Goal: Complete application form

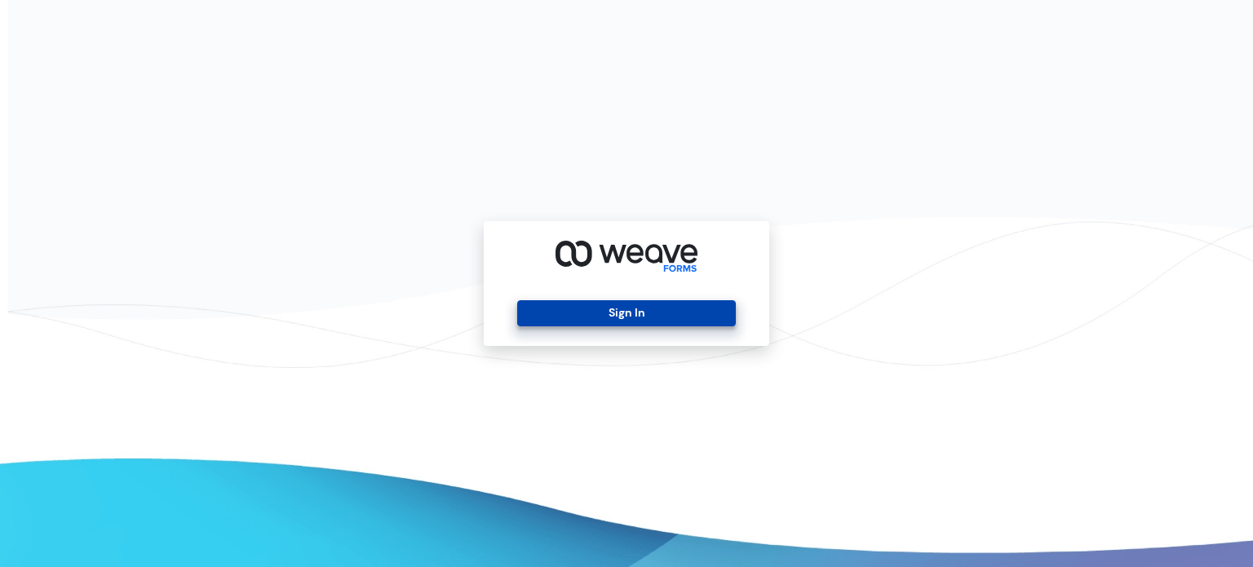
click at [649, 308] on button "Sign In" at bounding box center [626, 313] width 218 height 26
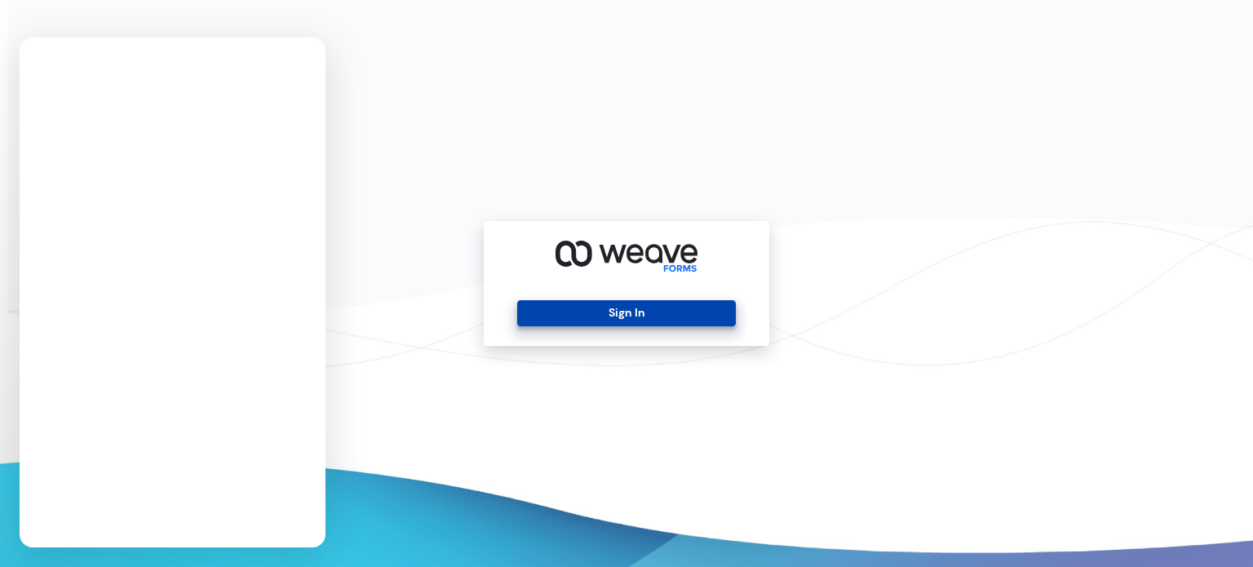
click at [680, 312] on button "Sign In" at bounding box center [626, 313] width 218 height 26
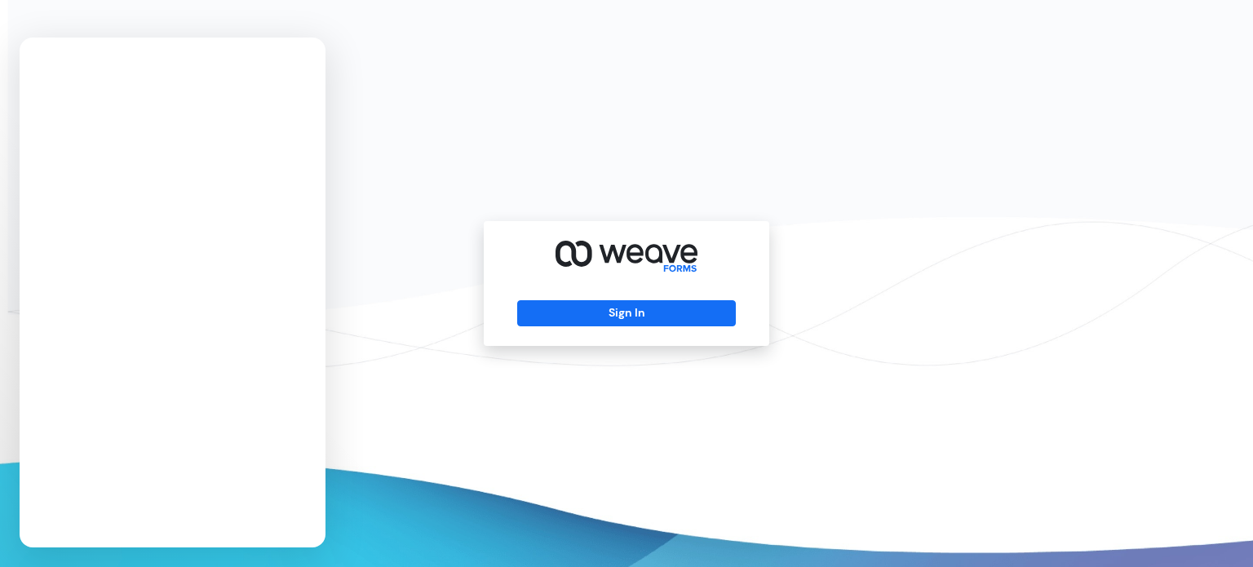
click at [1242, 9] on div "Sign In" at bounding box center [626, 283] width 1253 height 567
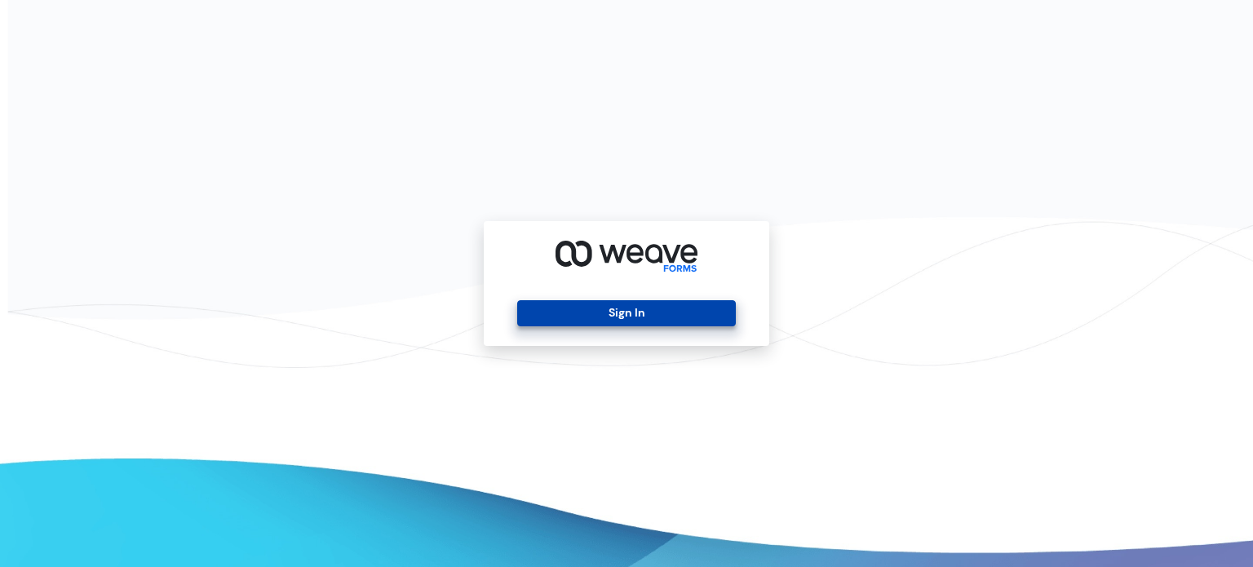
click at [671, 306] on button "Sign In" at bounding box center [626, 313] width 218 height 26
